Goal: Navigation & Orientation: Find specific page/section

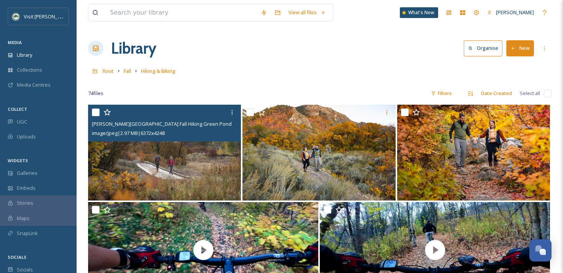
scroll to position [155, 0]
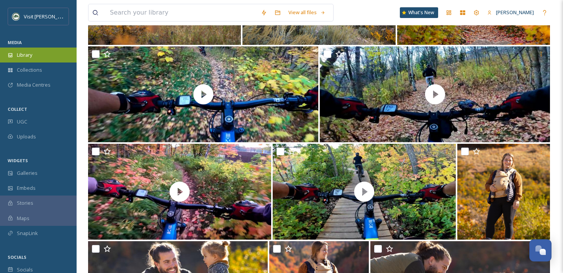
click at [48, 56] on div "Library" at bounding box center [38, 54] width 77 height 15
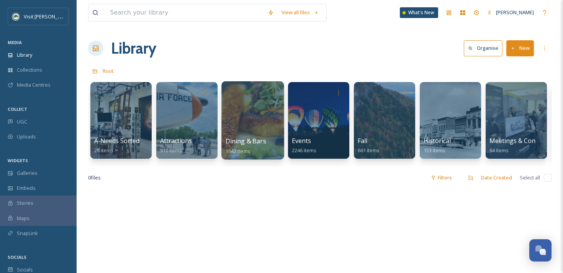
click at [260, 126] on div at bounding box center [252, 120] width 62 height 78
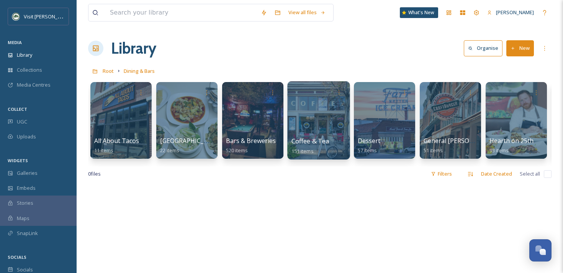
click at [325, 121] on div at bounding box center [318, 120] width 62 height 78
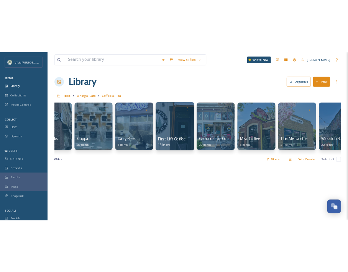
scroll to position [0, 129]
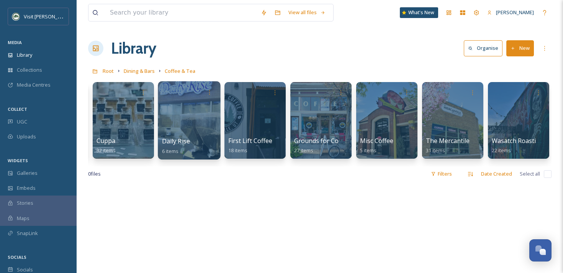
click at [193, 115] on div at bounding box center [189, 120] width 62 height 78
